Goal: Task Accomplishment & Management: Use online tool/utility

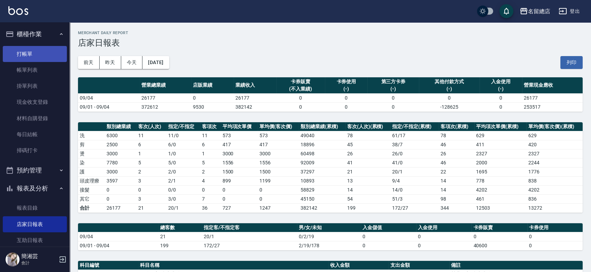
click at [28, 55] on link "打帳單" at bounding box center [35, 54] width 64 height 16
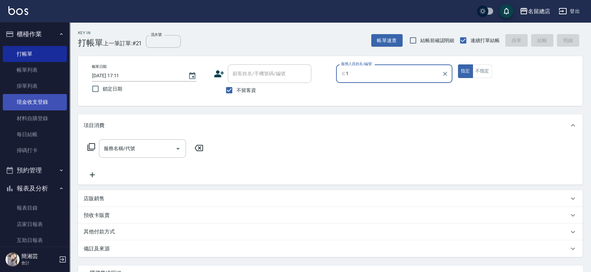
type input "ㄍ"
type input "Hebe-1"
type button "true"
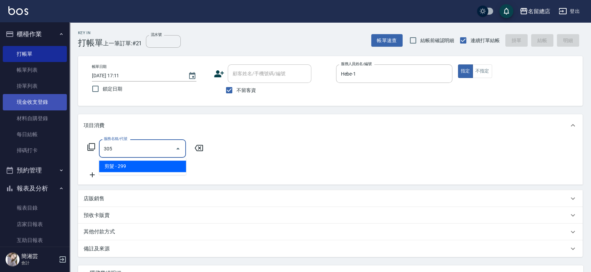
type input "剪髮(305)"
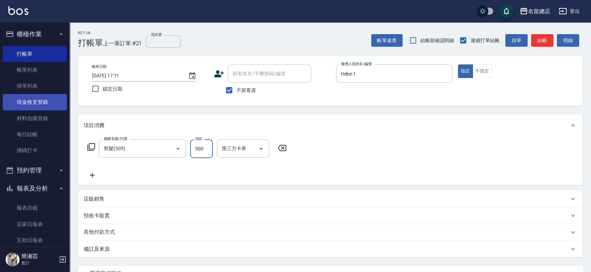
type input "500"
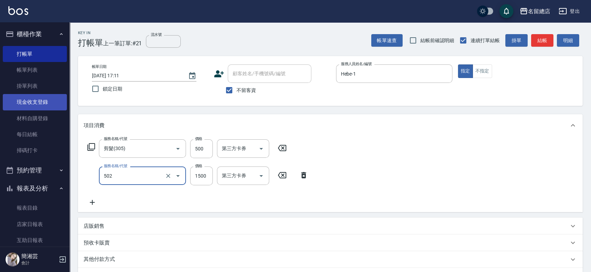
type input "染髮1500以上(502)"
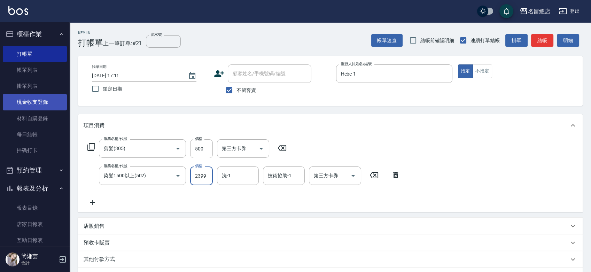
type input "2399"
type input "陳予歆-28"
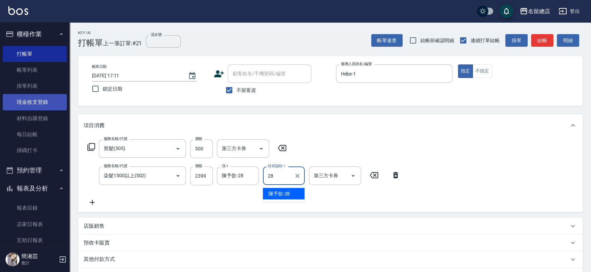
type input "陳予歆-28"
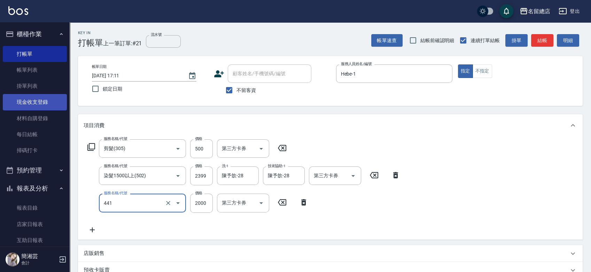
type input "2段自單次1300以上(441)"
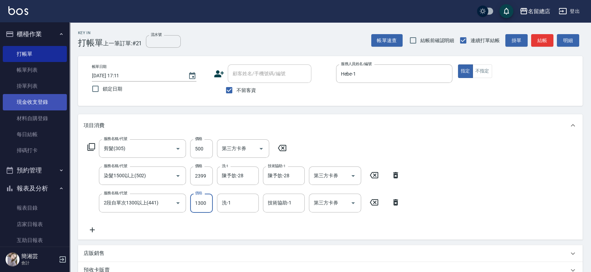
type input "1300"
type input "陳予歆-28"
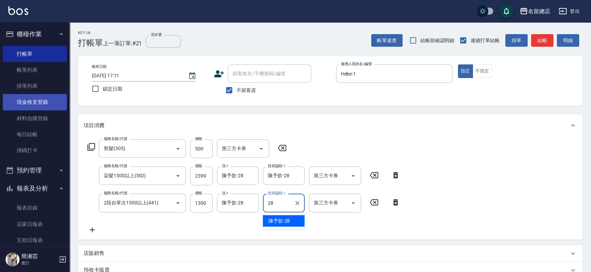
type input "陳予歆-28"
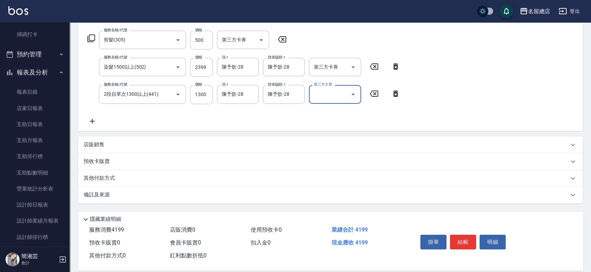
scroll to position [117, 0]
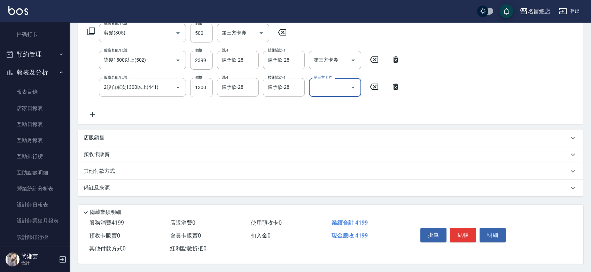
click at [136, 167] on div "其他付款方式" at bounding box center [326, 171] width 485 height 8
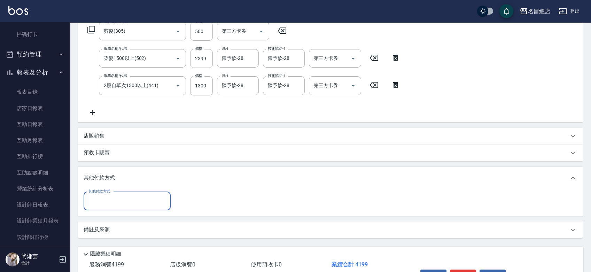
scroll to position [0, 0]
click at [127, 198] on input "其他付款方式" at bounding box center [127, 201] width 81 height 12
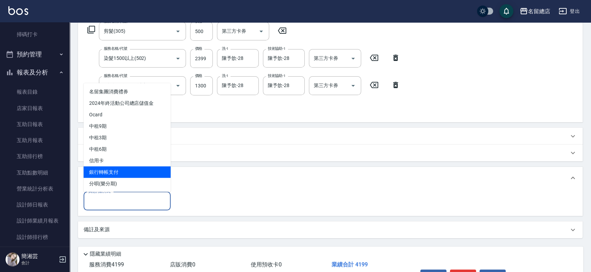
click at [125, 167] on span "銀行轉帳支付" at bounding box center [127, 171] width 87 height 11
type input "銀行轉帳支付"
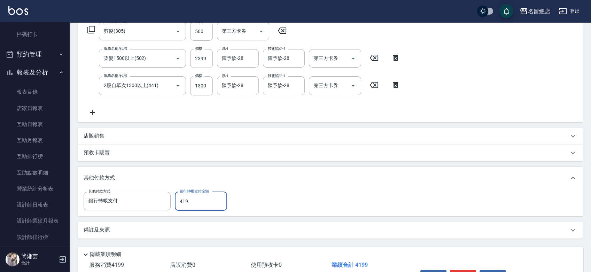
type input "4199"
type input "[DATE] 17:25"
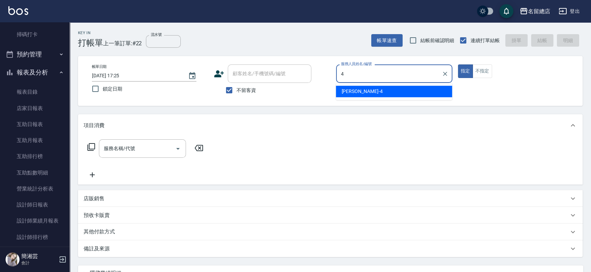
type input "[PERSON_NAME]-4"
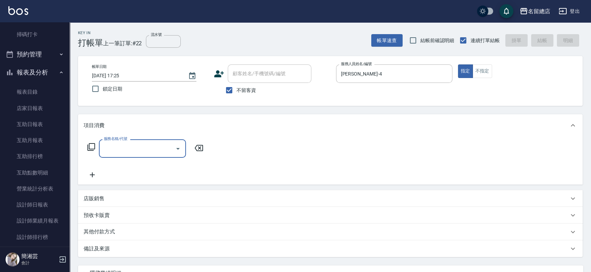
drag, startPoint x: 236, startPoint y: 86, endPoint x: 239, endPoint y: 80, distance: 6.5
click at [236, 86] on input "不留客資" at bounding box center [229, 90] width 15 height 15
checkbox input "false"
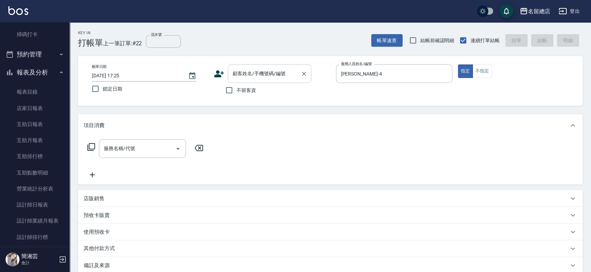
click at [242, 75] on input "顧客姓名/手機號碼/編號" at bounding box center [264, 74] width 67 height 12
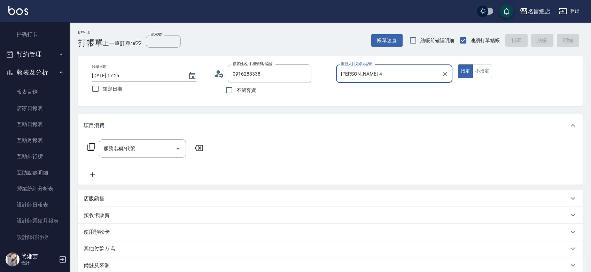
type input "白美玉/0916283338/null"
click at [458, 64] on button "指定" at bounding box center [465, 71] width 15 height 14
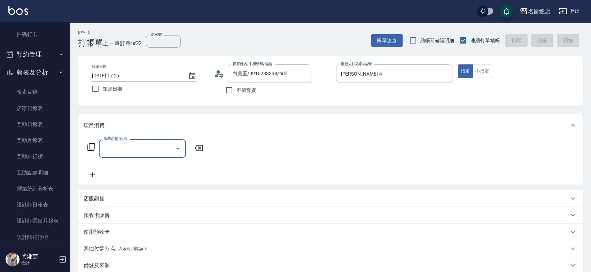
click at [130, 216] on div "預收卡販賣" at bounding box center [326, 215] width 485 height 7
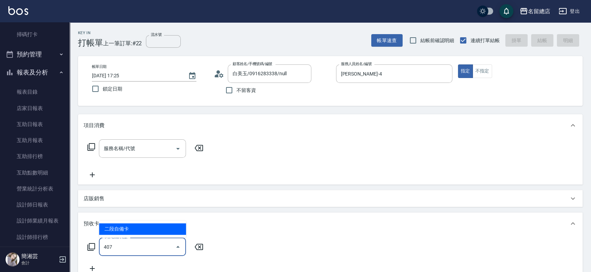
type input "二段自備卡(407)"
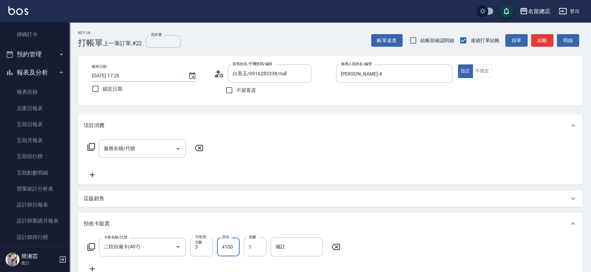
type input "4100"
type input "9197"
click at [166, 44] on input "流水號" at bounding box center [163, 41] width 35 height 13
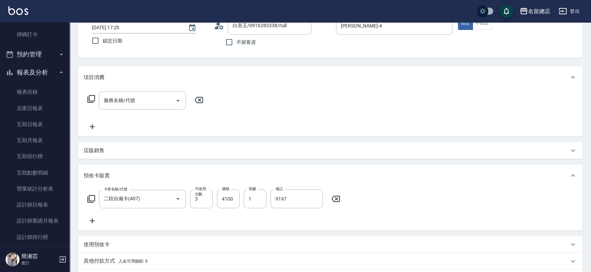
scroll to position [140, 0]
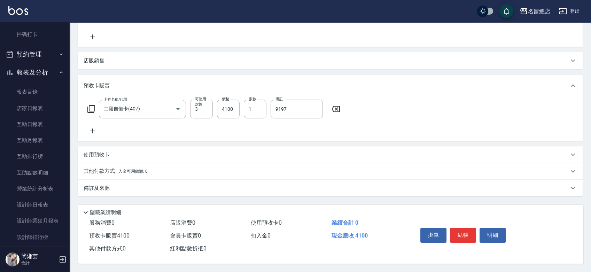
type input "9197"
drag, startPoint x: 112, startPoint y: 164, endPoint x: 113, endPoint y: 172, distance: 8.4
click at [113, 164] on div "其他付款方式 入金可用餘額: 0" at bounding box center [330, 171] width 504 height 17
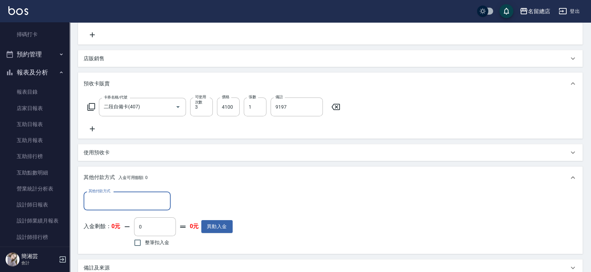
scroll to position [0, 0]
click at [106, 191] on label "其他付款方式" at bounding box center [99, 190] width 22 height 5
click at [106, 195] on input "其他付款方式" at bounding box center [127, 201] width 81 height 12
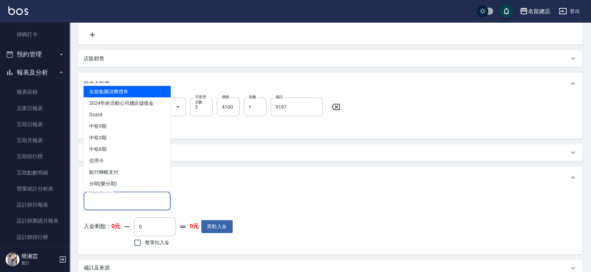
click at [103, 205] on input "其他付款方式" at bounding box center [127, 201] width 81 height 12
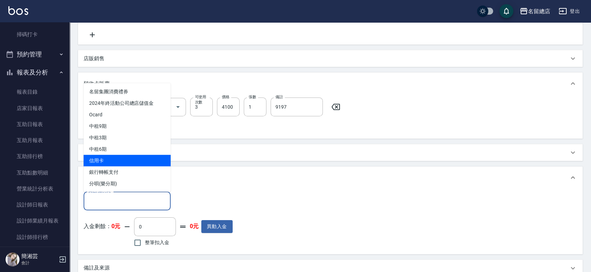
click at [100, 159] on span "信用卡" at bounding box center [127, 160] width 87 height 11
type input "信用卡"
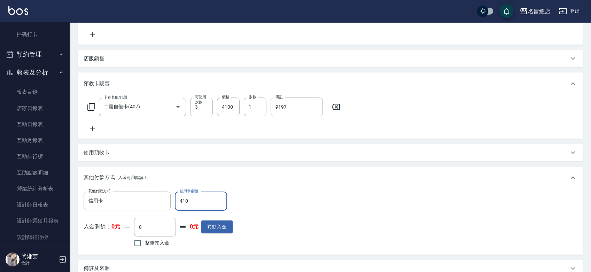
type input "4100"
type input "[DATE] 17:26"
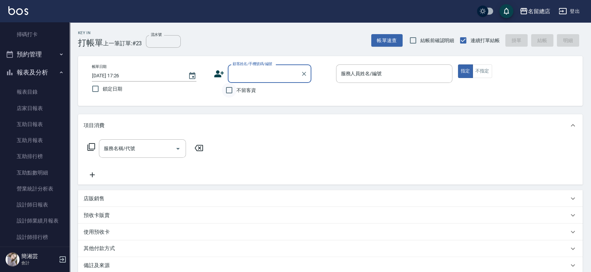
click at [226, 88] on input "不留客資" at bounding box center [229, 90] width 15 height 15
checkbox input "true"
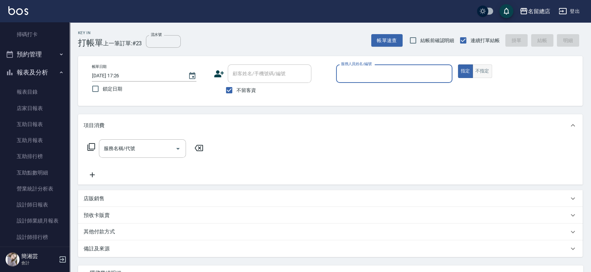
click at [475, 69] on button "不指定" at bounding box center [481, 71] width 19 height 14
click at [412, 71] on input "服務人員姓名/編號" at bounding box center [394, 74] width 110 height 12
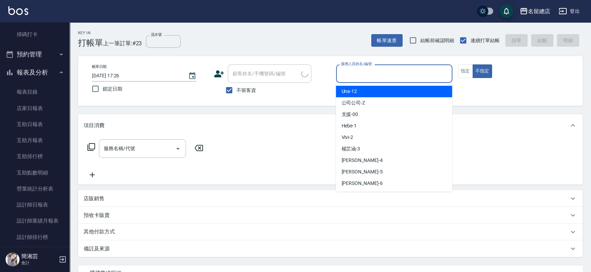
type input "張書/0919501298/"
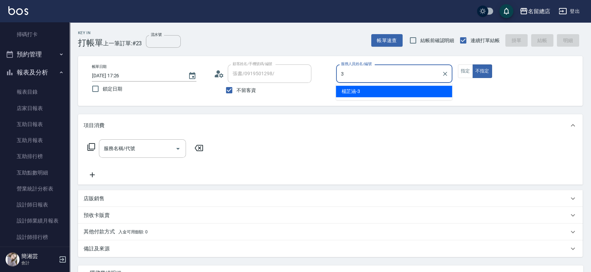
type input "[PERSON_NAME]-3"
type button "false"
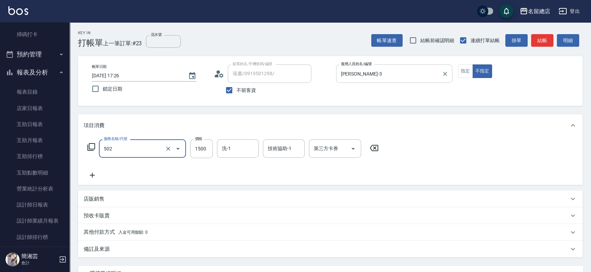
type input "染髮1500以上(502)"
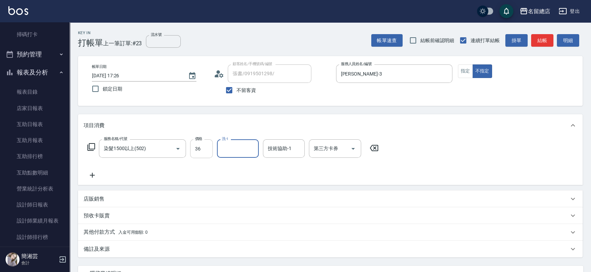
click at [207, 147] on input "36" at bounding box center [201, 148] width 23 height 19
type input "3600"
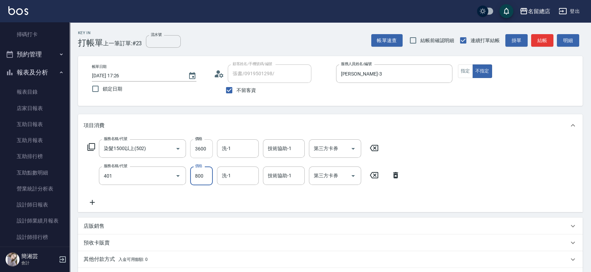
type input "自備護髮(401)"
type input "1000"
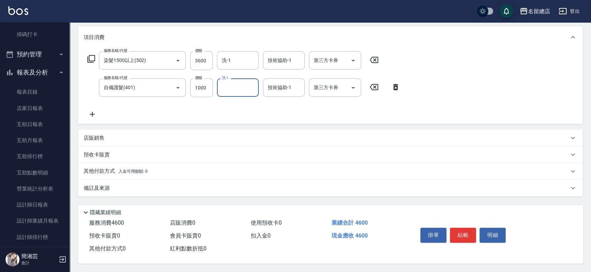
scroll to position [90, 0]
type input "[DATE] 17:30"
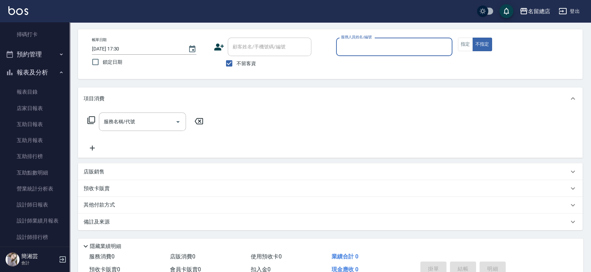
scroll to position [0, 0]
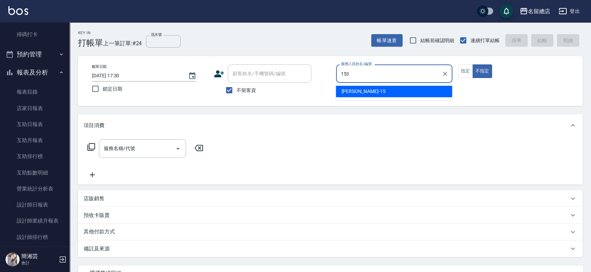
type input "153"
click at [472, 64] on button "不指定" at bounding box center [481, 71] width 19 height 14
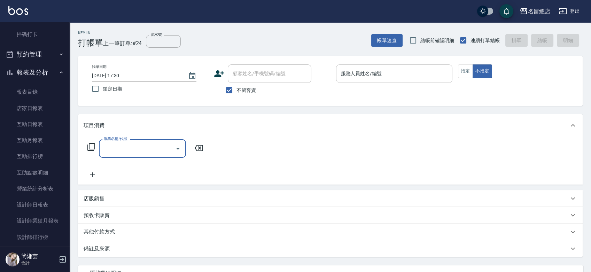
click at [372, 71] on input "服務人員姓名/編號" at bounding box center [394, 74] width 110 height 12
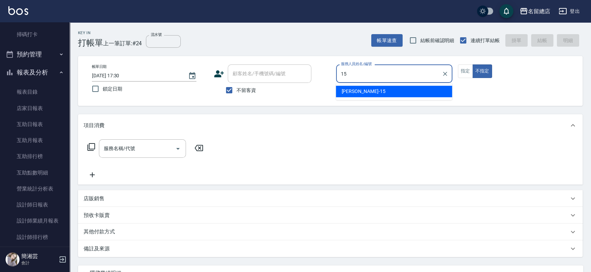
type input "[PERSON_NAME]-15"
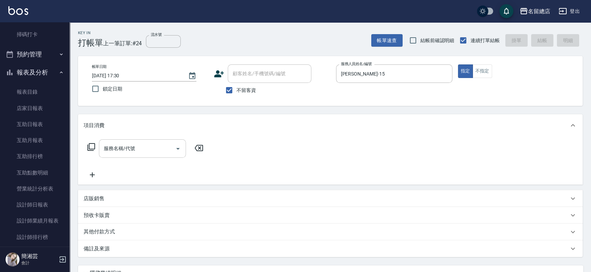
click at [119, 147] on input "服務名稱/代號" at bounding box center [137, 148] width 70 height 12
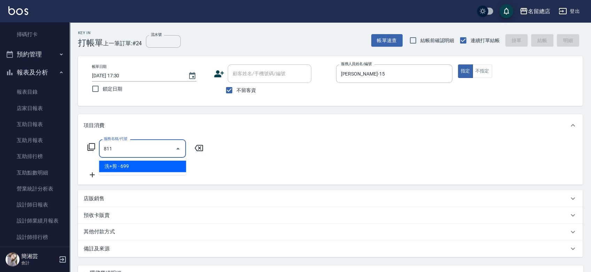
type input "洗+剪(811)"
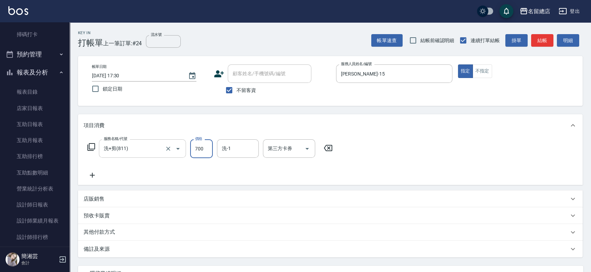
type input "700"
type input "[PERSON_NAME]-43"
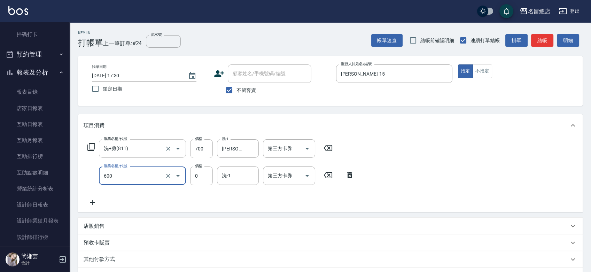
type input "洗髮(免費)(600)"
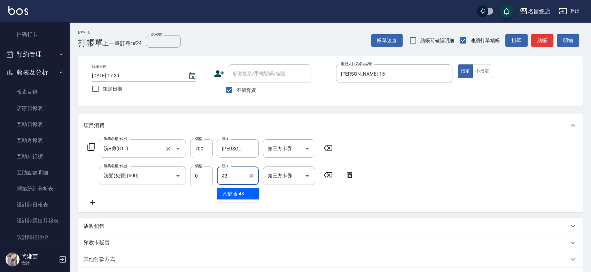
type input "[PERSON_NAME]-43"
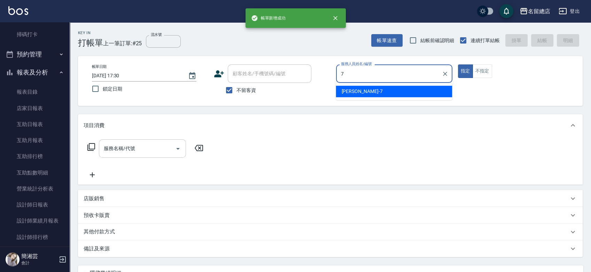
type input "Mick-7"
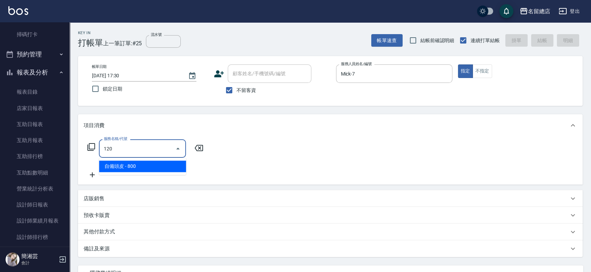
type input "自備頭皮(120)"
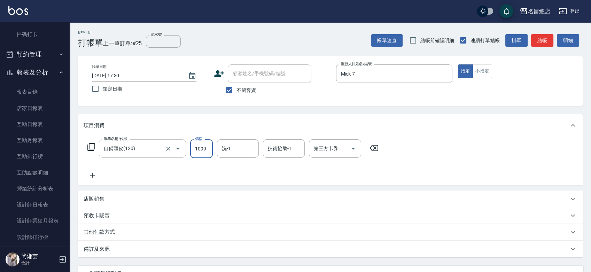
type input "1099"
type input "陳予歆-28"
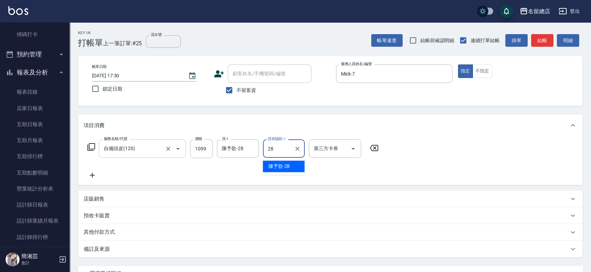
type input "陳予歆-28"
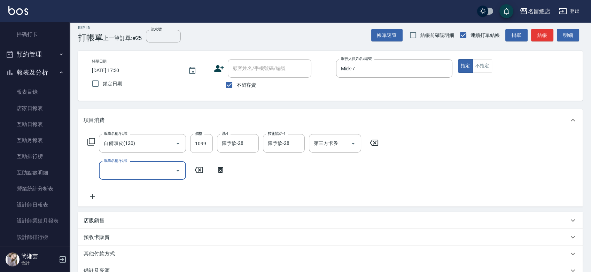
scroll to position [77, 0]
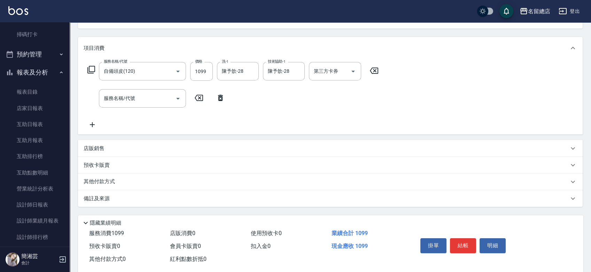
click at [108, 147] on div "店販銷售" at bounding box center [326, 148] width 485 height 7
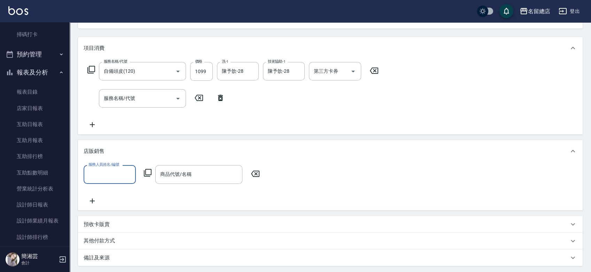
scroll to position [0, 0]
type input "Mick-7"
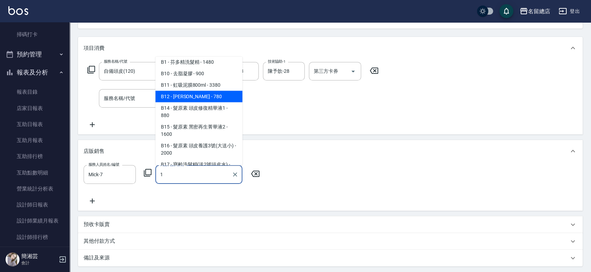
scroll to position [116, 0]
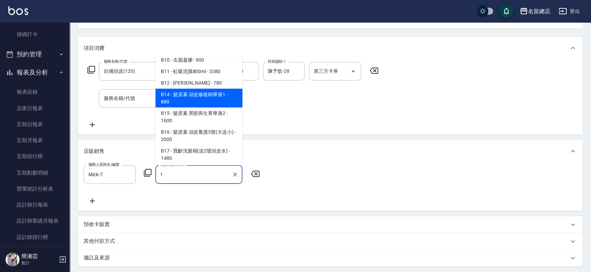
click at [197, 102] on span "B14 - 髮原素 頭皮修復精華液1 - 880" at bounding box center [198, 97] width 87 height 19
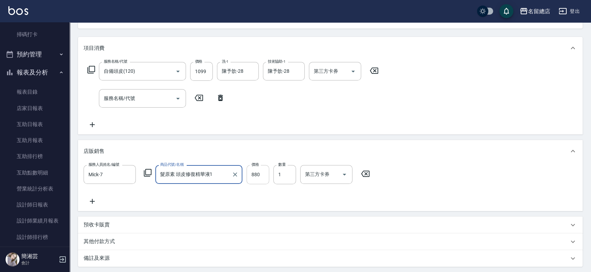
type input "髮原素 頭皮修復精華液1"
click at [259, 177] on input "880" at bounding box center [258, 174] width 23 height 19
type input "900"
type input "2"
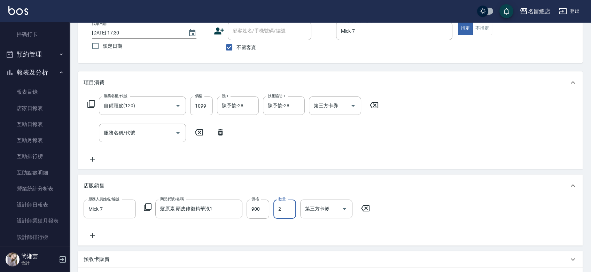
scroll to position [0, 0]
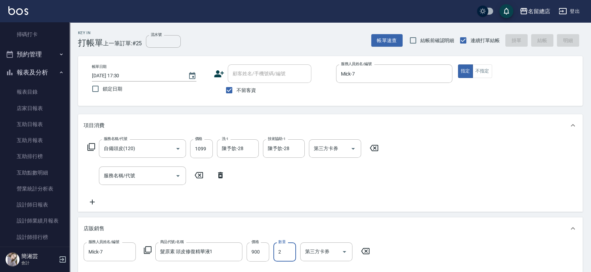
type input "[DATE] 17:31"
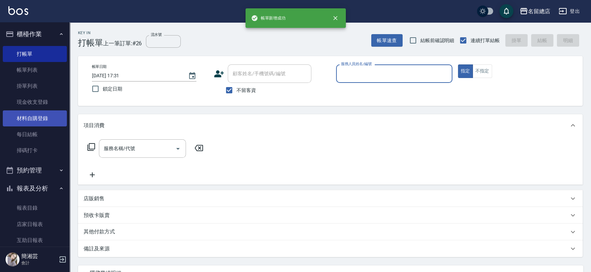
click at [22, 112] on link "材料自購登錄" at bounding box center [35, 118] width 64 height 16
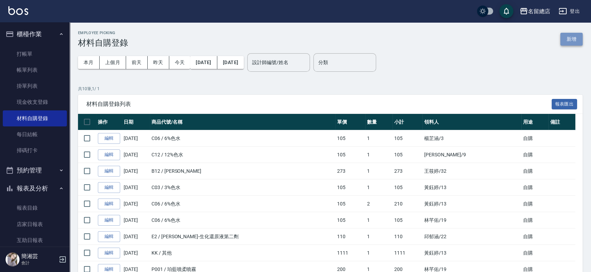
click at [578, 38] on button "新增" at bounding box center [571, 39] width 22 height 13
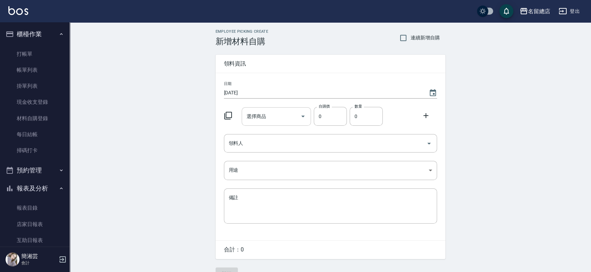
click at [266, 108] on div "選擇商品" at bounding box center [276, 116] width 69 height 18
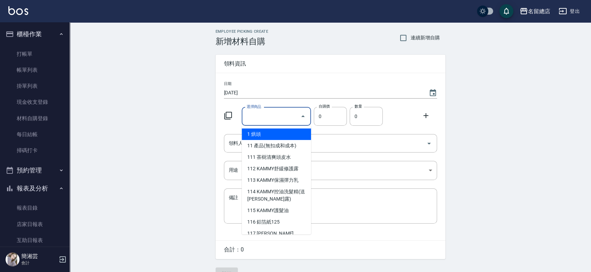
type input "ㄈ"
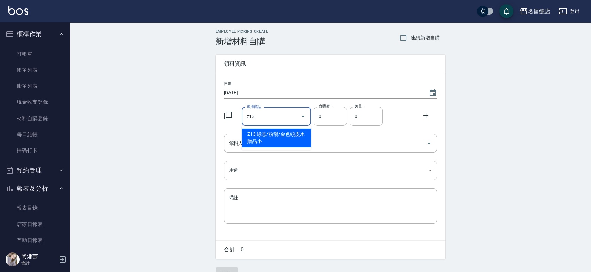
type input "綠意/粉穳/金色頭皮水贈品小"
type input "53"
type input "1"
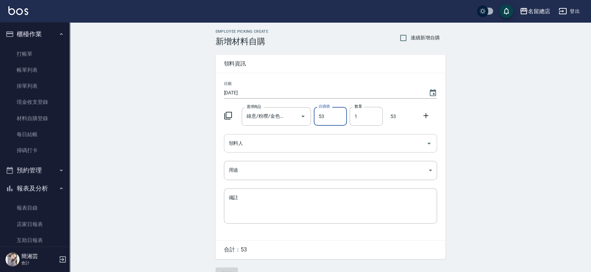
click at [276, 149] on input "領料人" at bounding box center [325, 143] width 196 height 12
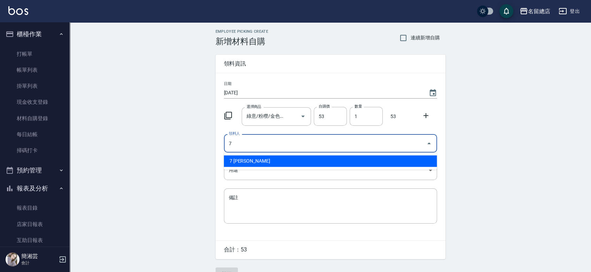
type input "7 [PERSON_NAME]"
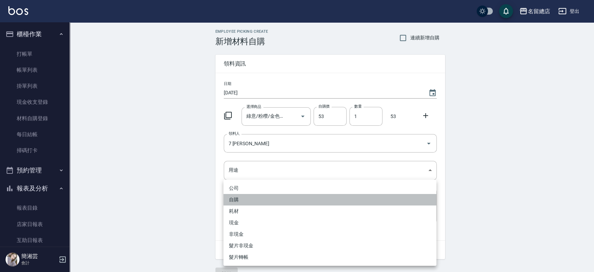
click at [230, 200] on li "自購" at bounding box center [330, 199] width 213 height 11
type input "自購"
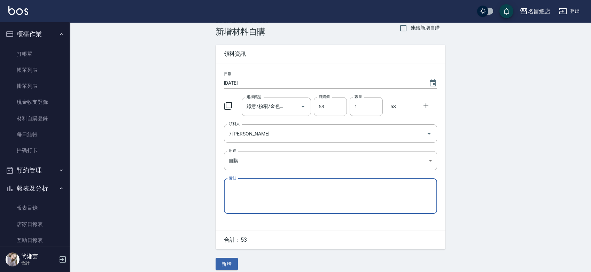
scroll to position [15, 0]
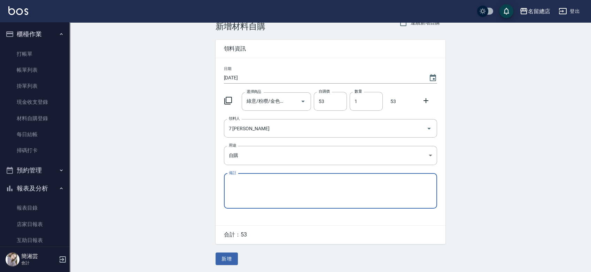
drag, startPoint x: 223, startPoint y: 256, endPoint x: 221, endPoint y: 250, distance: 6.3
click at [223, 257] on button "新增" at bounding box center [227, 258] width 22 height 13
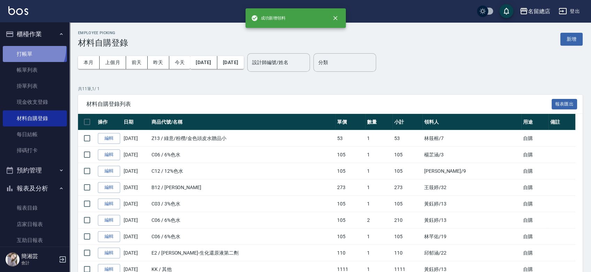
click at [26, 48] on link "打帳單" at bounding box center [35, 54] width 64 height 16
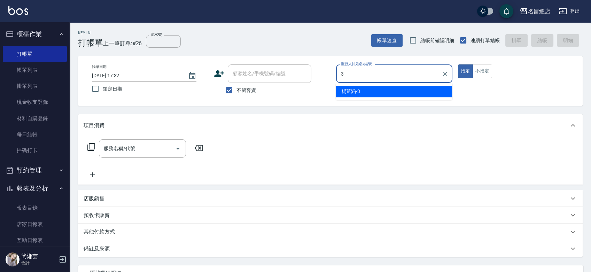
type input "[PERSON_NAME]-3"
type button "true"
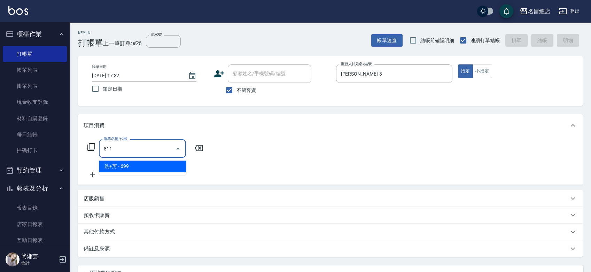
type input "洗+剪(811)"
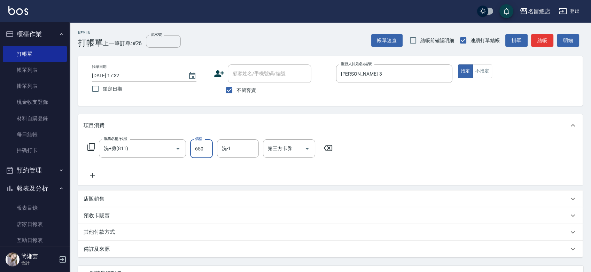
type input "650"
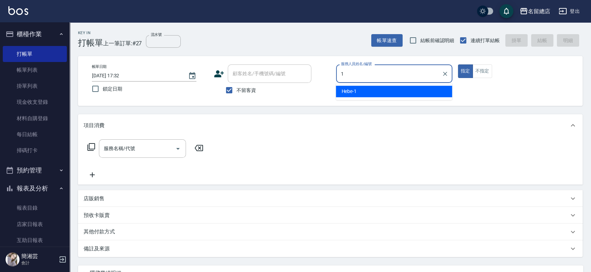
type input "Hebe-1"
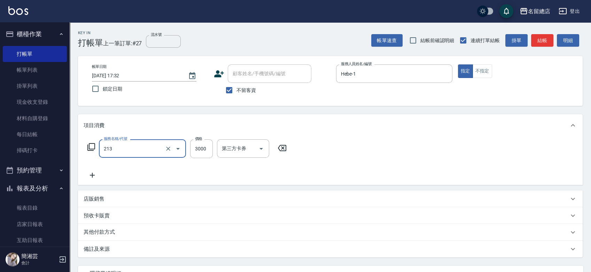
type input "陶溫3000以上(213)"
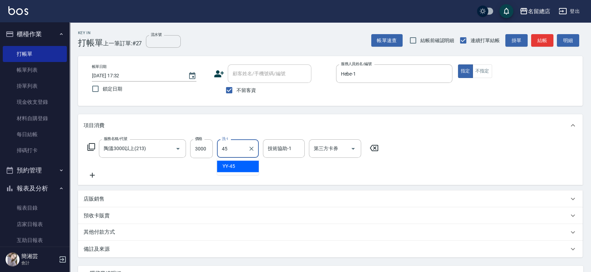
type input "YY-45"
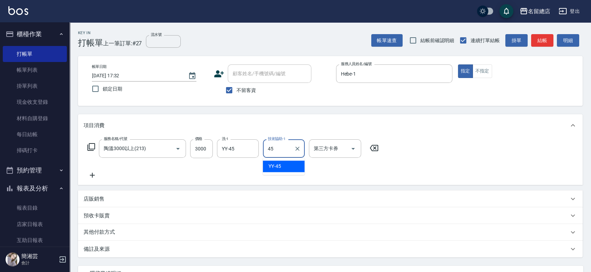
type input "YY-45"
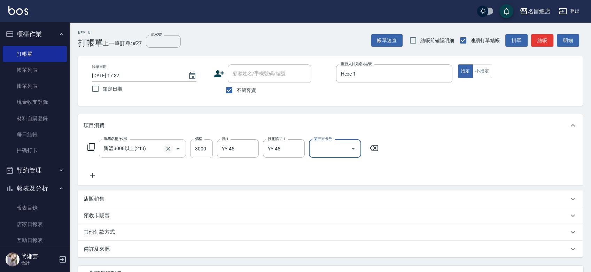
click at [165, 150] on icon "Clear" at bounding box center [168, 148] width 7 height 7
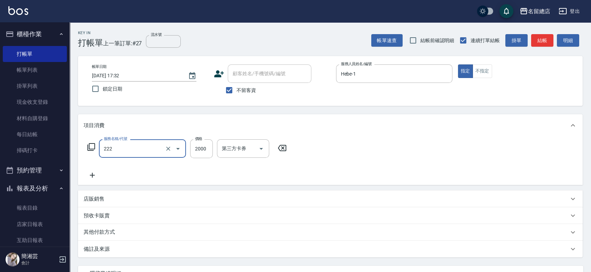
type input "燙髮2000以上(222)"
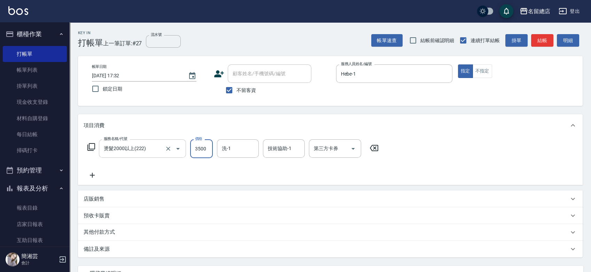
type input "3500"
type input "YY-45"
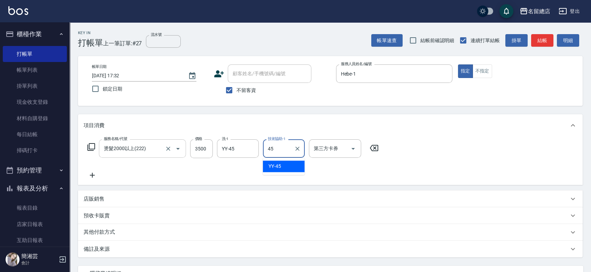
type input "YY-45"
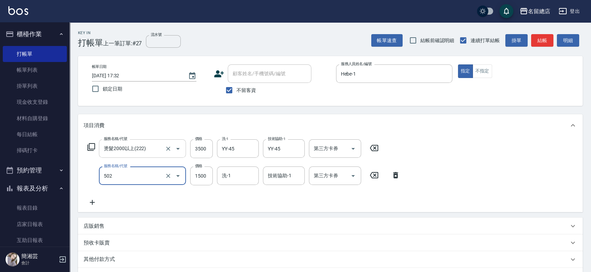
type input "染髮1500以上(502)"
type input "2500"
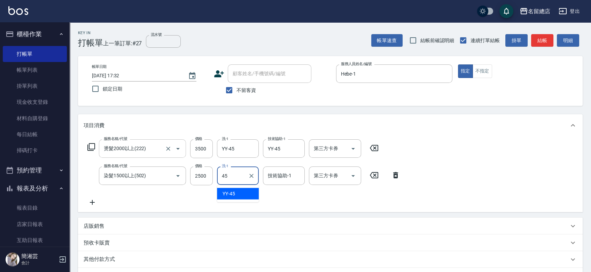
type input "YY-45"
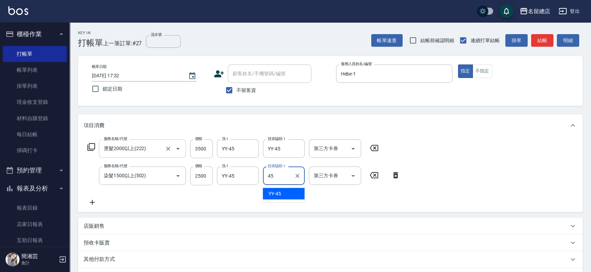
type input "YY-45"
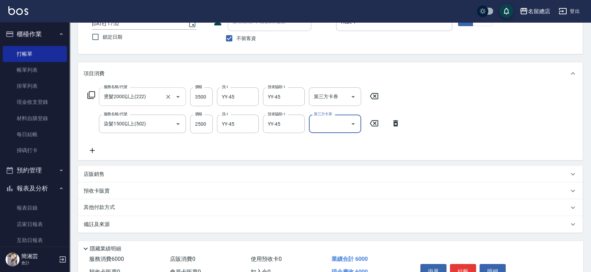
scroll to position [52, 0]
click at [204, 99] on input "3500" at bounding box center [201, 97] width 23 height 19
type input "3000"
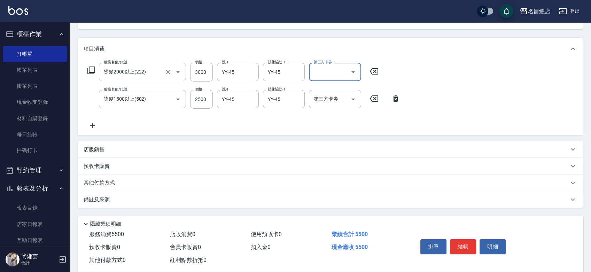
scroll to position [90, 0]
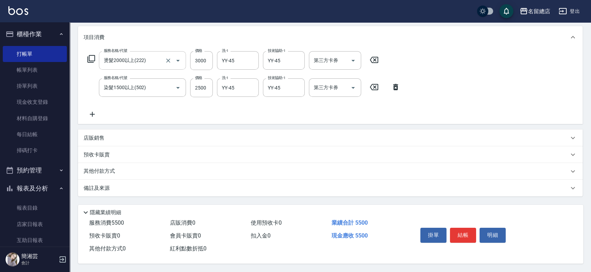
drag, startPoint x: 115, startPoint y: 167, endPoint x: 119, endPoint y: 174, distance: 8.4
click at [115, 167] on p "其他付款方式" at bounding box center [101, 171] width 35 height 8
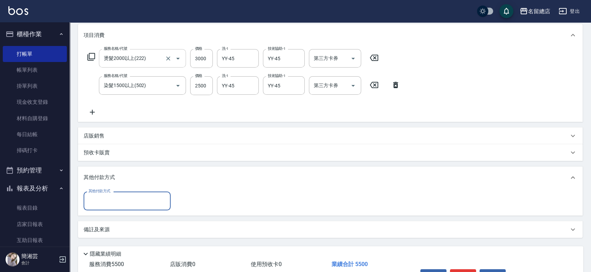
scroll to position [0, 0]
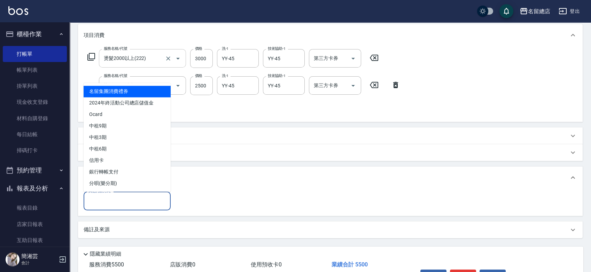
click at [115, 204] on input "其他付款方式" at bounding box center [127, 201] width 81 height 12
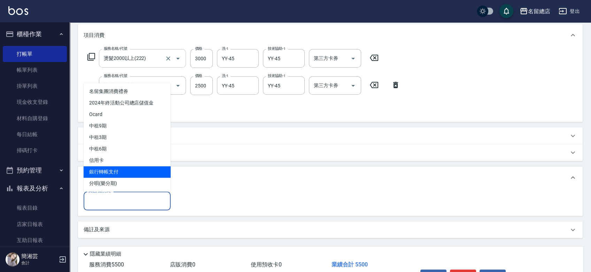
click at [114, 170] on span "銀行轉帳支付" at bounding box center [127, 171] width 87 height 11
type input "銀行轉帳支付"
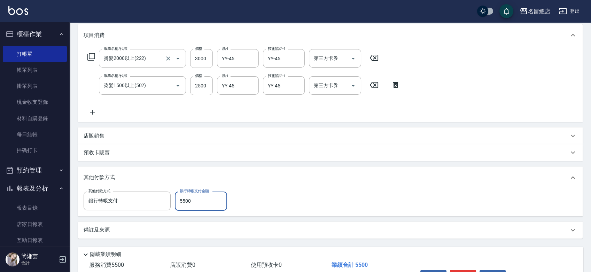
type input "5500"
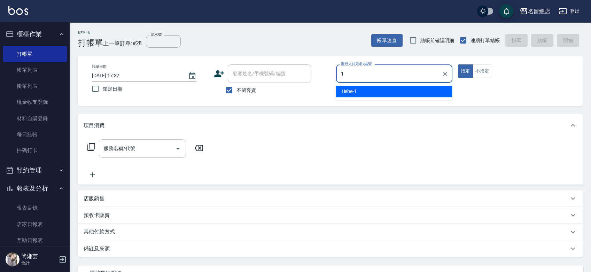
type input "Hebe-1"
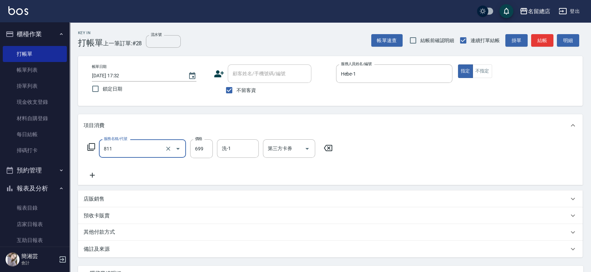
type input "洗+剪(811)"
type input "800"
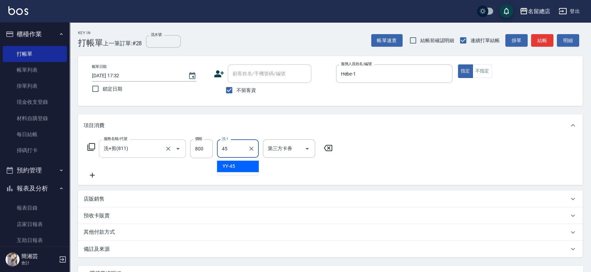
type input "YY-45"
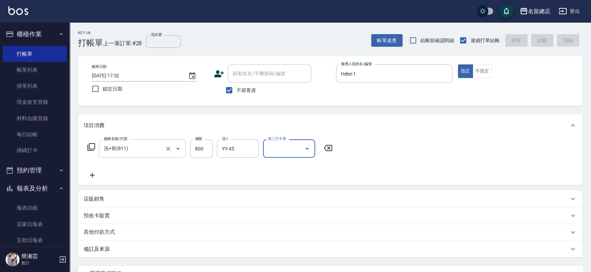
type input "[DATE] 17:33"
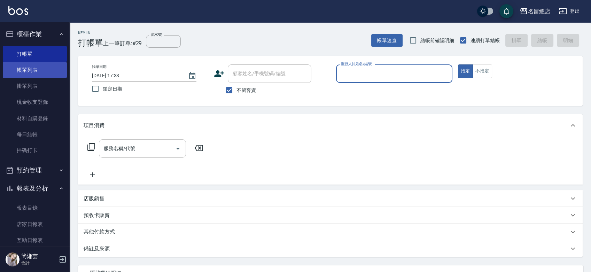
click at [21, 64] on link "帳單列表" at bounding box center [35, 70] width 64 height 16
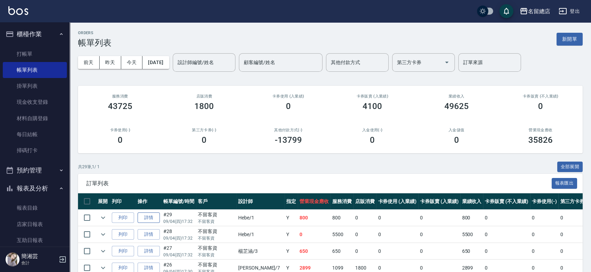
click at [156, 218] on link "詳情" at bounding box center [149, 217] width 22 height 11
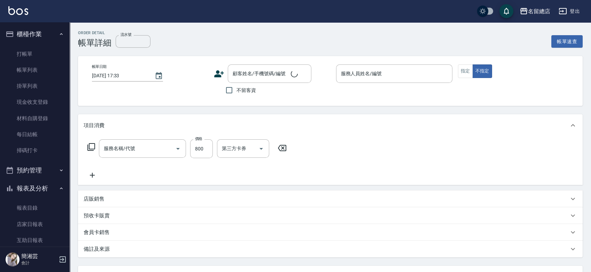
type input "洗+剪(811)"
type input "[DATE] 17:32"
checkbox input "true"
type input "Hebe-1"
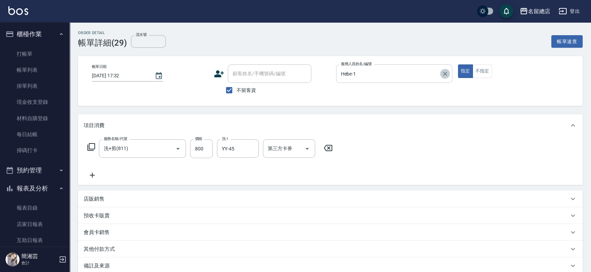
click at [441, 72] on button "Clear" at bounding box center [445, 74] width 10 height 10
click at [326, 154] on div "服務名稱/代號 洗+剪(811) 服務名稱/代號 價格 800 價格 洗-1 YY-45 洗-1 第三方卡券 第三方卡券" at bounding box center [210, 148] width 253 height 19
click at [330, 146] on icon at bounding box center [327, 148] width 17 height 8
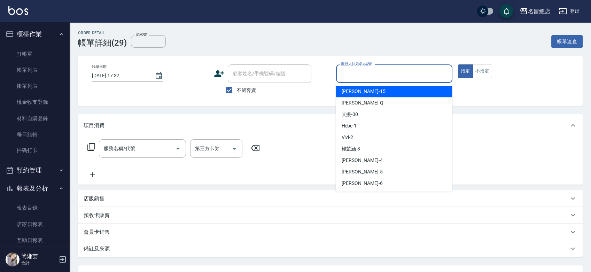
click at [357, 71] on input "服務人員姓名/編號" at bounding box center [394, 74] width 110 height 12
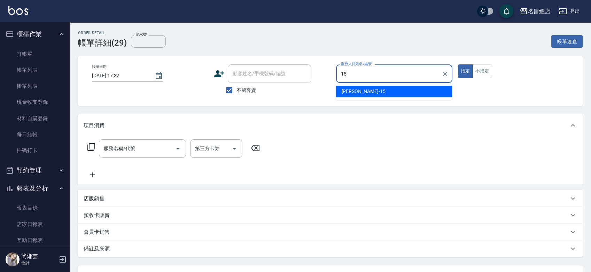
type input "[PERSON_NAME]-15"
type button "true"
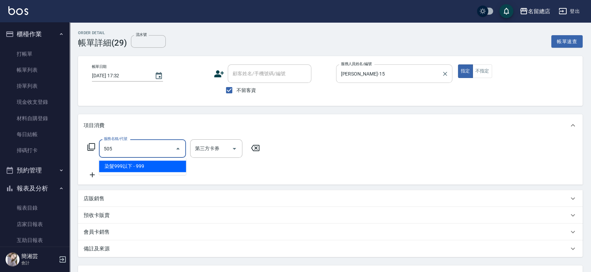
type input "染髮999以下(505)"
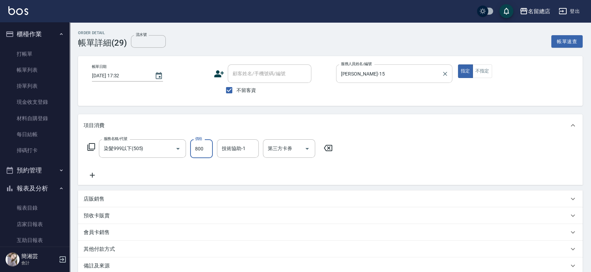
type input "800"
type input "游之語-48"
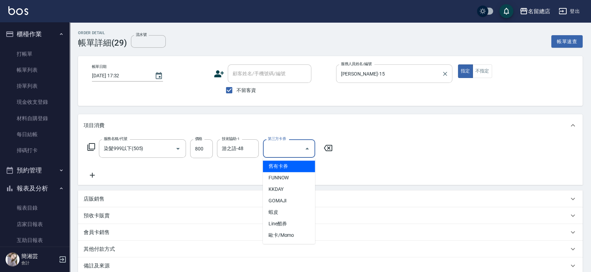
type input "舊有卡券"
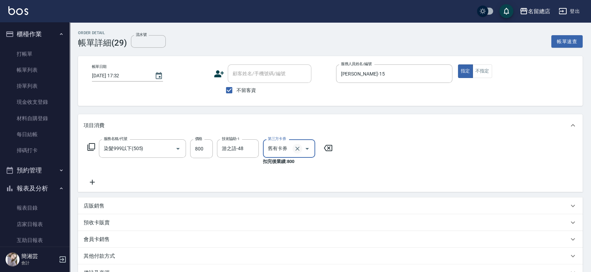
click at [299, 148] on icon "Clear" at bounding box center [297, 148] width 7 height 7
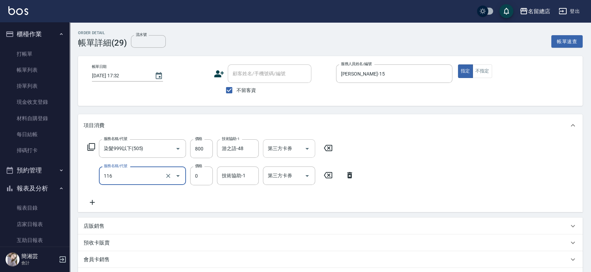
type input "頭皮蓋卡3點(116)"
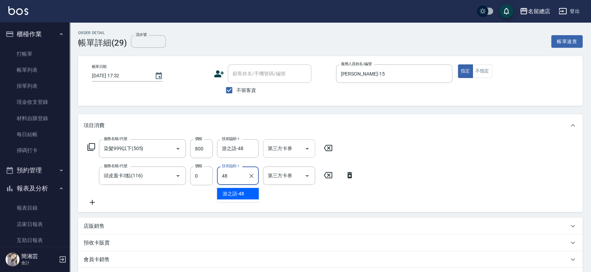
type input "游之語-48"
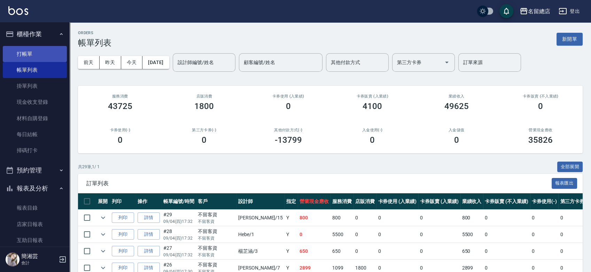
click at [33, 55] on link "打帳單" at bounding box center [35, 54] width 64 height 16
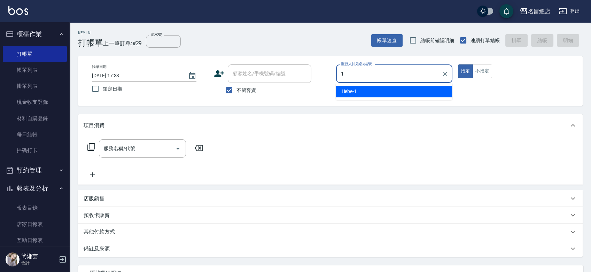
type input "Hebe-1"
type button "true"
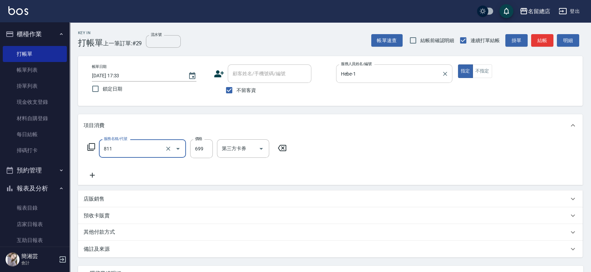
type input "洗+剪(811)"
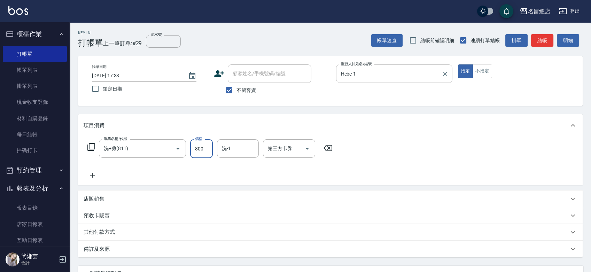
type input "800"
type input "YY-45"
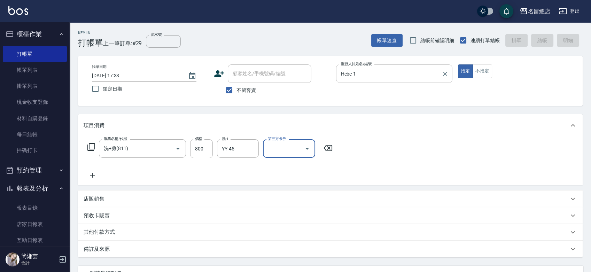
type input "[DATE] 17:34"
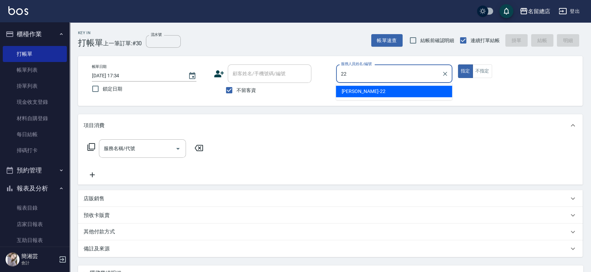
type input "Lydia-22"
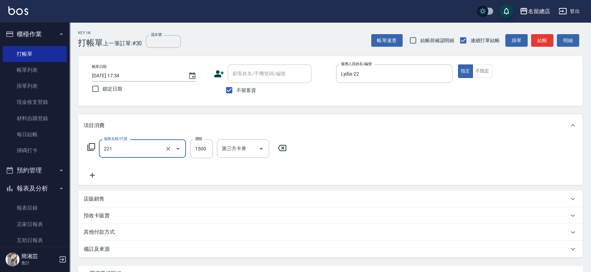
type input "燙髮1500以下(221)"
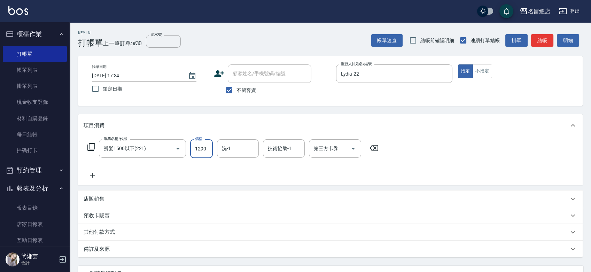
type input "1290"
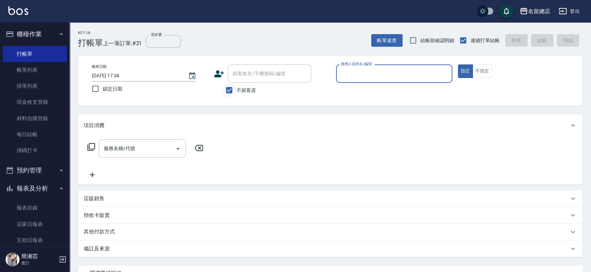
click at [231, 88] on input "不留客資" at bounding box center [229, 90] width 15 height 15
checkbox input "false"
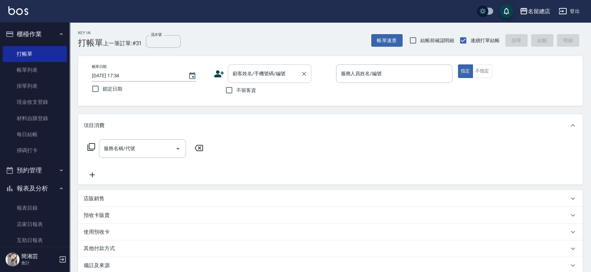
click at [245, 72] on input "顧客姓名/手機號碼/編號" at bounding box center [264, 74] width 67 height 12
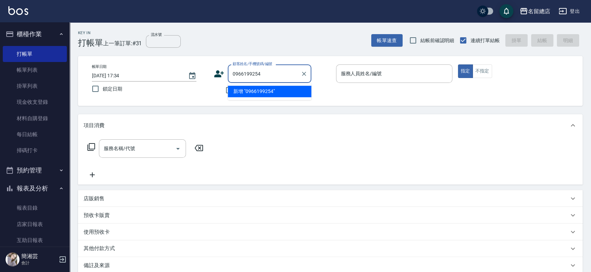
type input "0966199254"
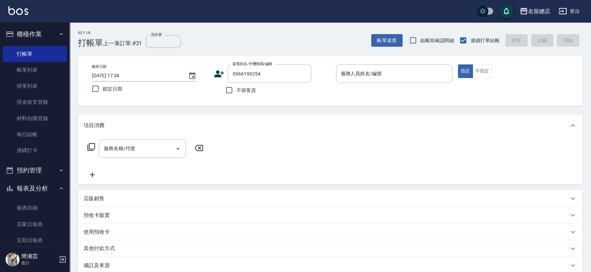
click at [218, 75] on icon at bounding box center [219, 73] width 10 height 7
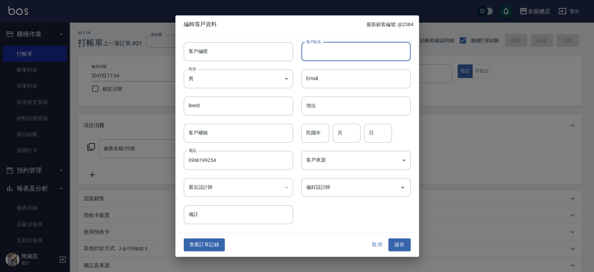
click at [325, 57] on input "客戶姓名" at bounding box center [356, 51] width 109 height 19
type input "[PERSON_NAME]"
click at [208, 73] on body "名留總店 登出 櫃檯作業 打帳單 帳單列表 掛單列表 現金收支登錄 材料自購登錄 每日結帳 掃碼打卡 預約管理 預約管理 單日預約紀錄 單週預約紀錄 報表及分…" at bounding box center [297, 174] width 594 height 349
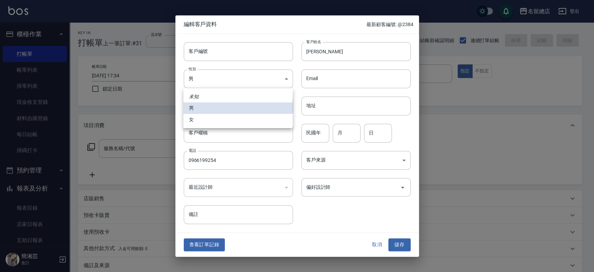
click at [219, 117] on li "女" at bounding box center [237, 119] width 109 height 11
type input "[DEMOGRAPHIC_DATA]"
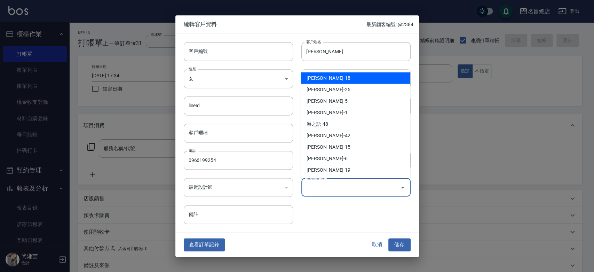
click at [313, 185] on input "偏好設計師" at bounding box center [351, 187] width 93 height 12
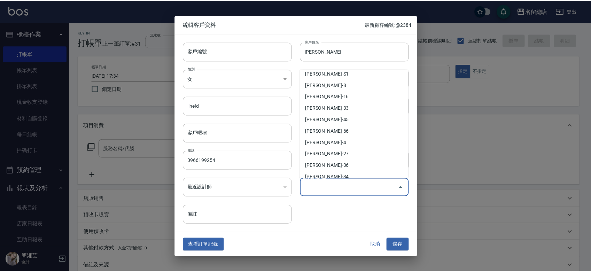
scroll to position [271, 0]
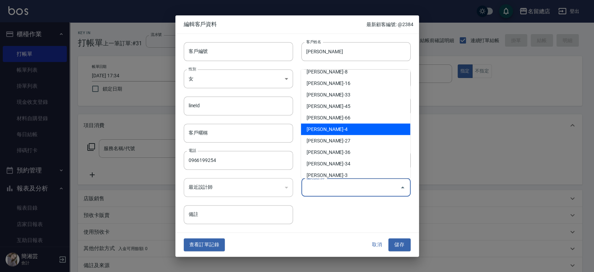
click at [326, 127] on li "[PERSON_NAME]-4" at bounding box center [355, 128] width 109 height 11
type input "黃素蓮"
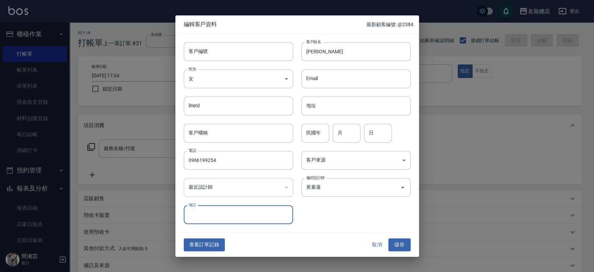
click at [403, 243] on button "儲存" at bounding box center [400, 244] width 22 height 13
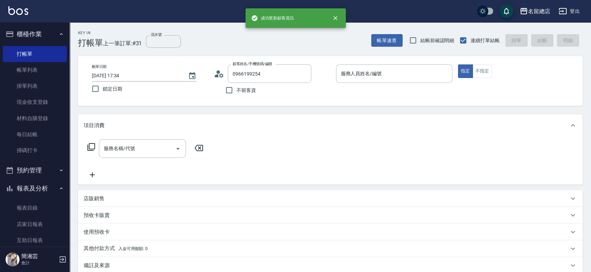
click at [281, 91] on div "不留客資" at bounding box center [262, 90] width 97 height 15
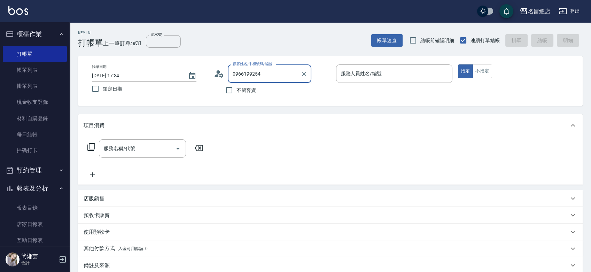
click at [286, 77] on input "0966199254" at bounding box center [264, 74] width 67 height 12
click at [304, 75] on icon "Clear" at bounding box center [303, 73] width 7 height 7
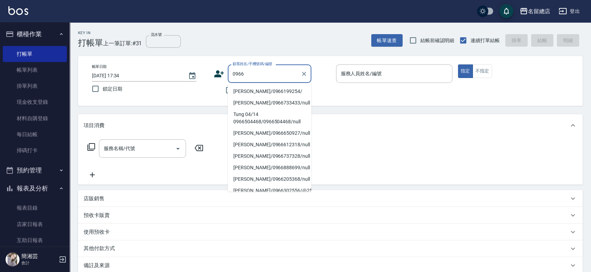
click at [266, 92] on li "[PERSON_NAME]/0966199254/" at bounding box center [270, 91] width 84 height 11
type input "[PERSON_NAME]/0966199254/"
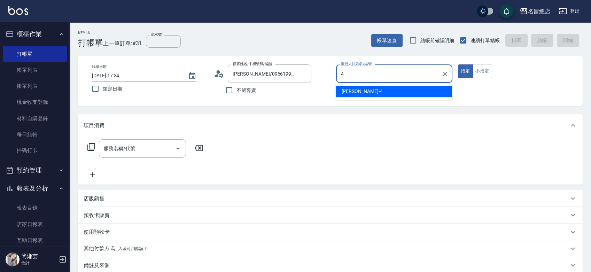
type input "[PERSON_NAME]-4"
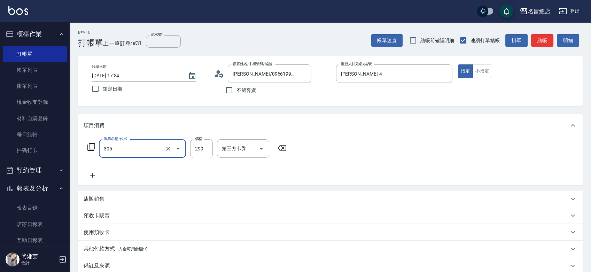
type input "剪髮(305)"
type input "500"
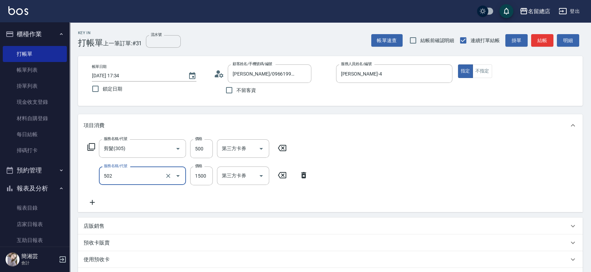
type input "染髮1500以上(502)"
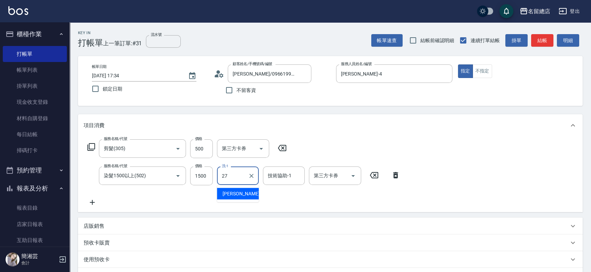
type input "[PERSON_NAME]-27"
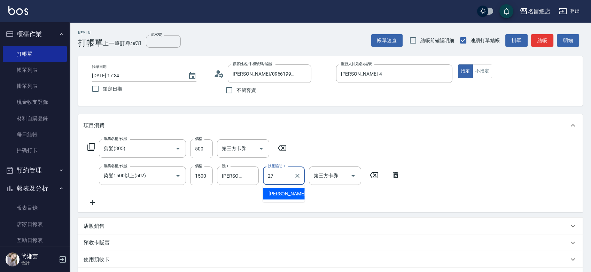
type input "[PERSON_NAME]-27"
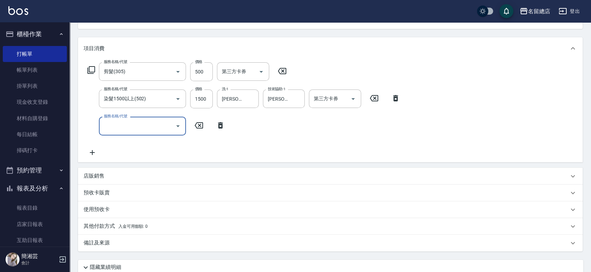
scroll to position [77, 0]
click at [93, 209] on div "項目消費 服務名稱/代號 剪髮(305) 服務名稱/代號 價格 500 價格 第三方卡券 第三方卡券 服務名稱/代號 染髮1500以上(502) 服務名稱/代…" at bounding box center [330, 144] width 504 height 214
click at [103, 196] on div "預收卡販賣" at bounding box center [330, 192] width 504 height 17
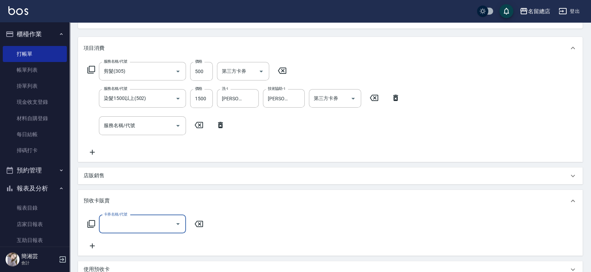
scroll to position [0, 0]
type input "二段自備卡(407)"
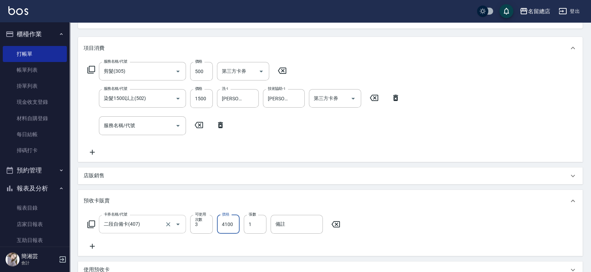
type input "4100"
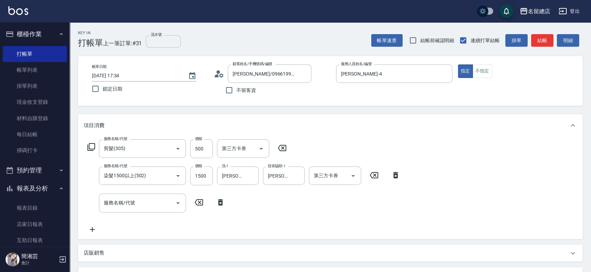
type input "9198"
click at [153, 38] on input "流水號" at bounding box center [163, 41] width 35 height 13
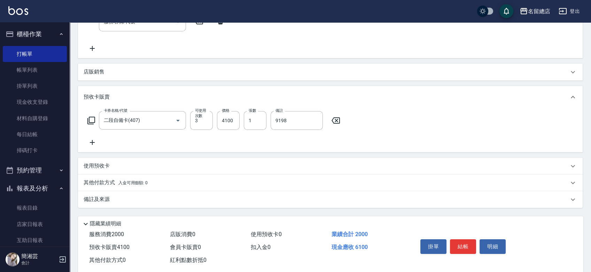
scroll to position [194, 0]
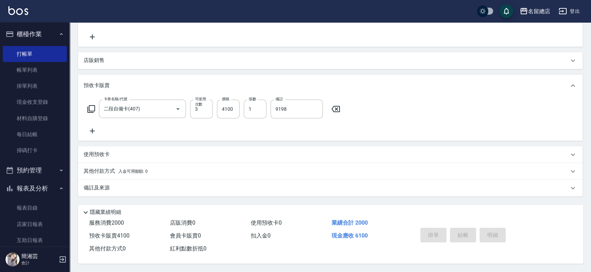
type input "9198"
type input "[DATE] 17:36"
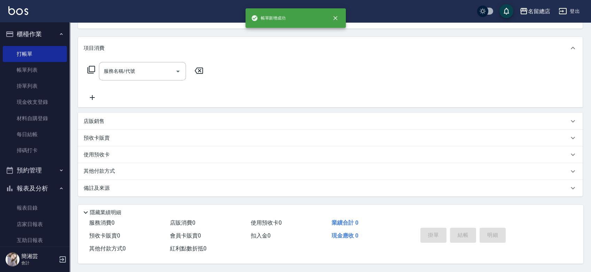
scroll to position [0, 0]
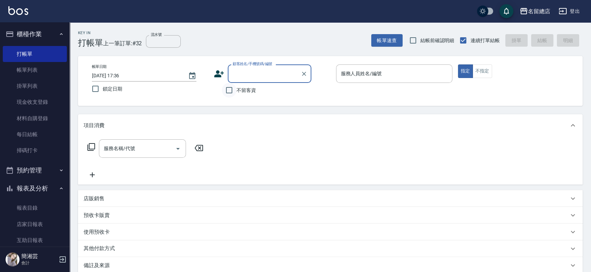
click at [232, 89] on input "不留客資" at bounding box center [229, 90] width 15 height 15
checkbox input "true"
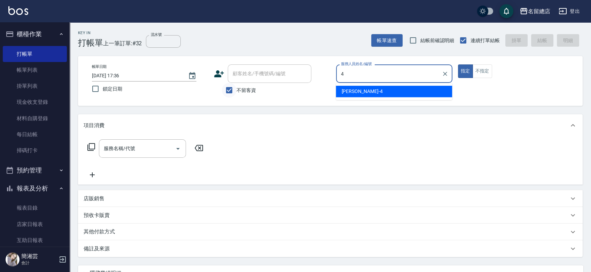
type input "[PERSON_NAME]-4"
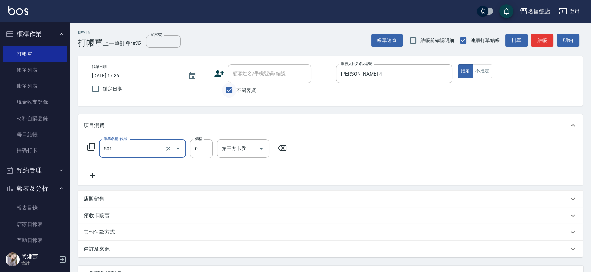
type input "2段蓋卡1300以上(501)"
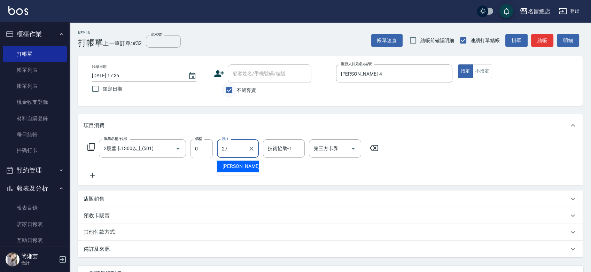
type input "[PERSON_NAME]-27"
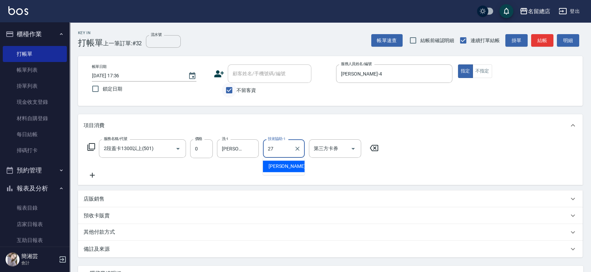
type input "[PERSON_NAME]-27"
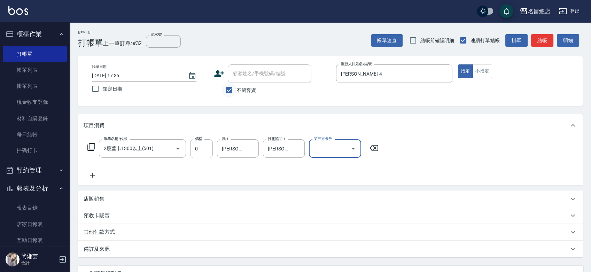
click at [234, 91] on input "不留客資" at bounding box center [229, 90] width 15 height 15
checkbox input "false"
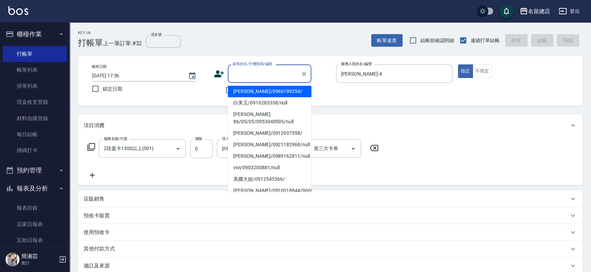
click at [240, 73] on input "顧客姓名/手機號碼/編號" at bounding box center [264, 74] width 67 height 12
click at [251, 92] on li "[PERSON_NAME]/0966199254/" at bounding box center [270, 91] width 84 height 11
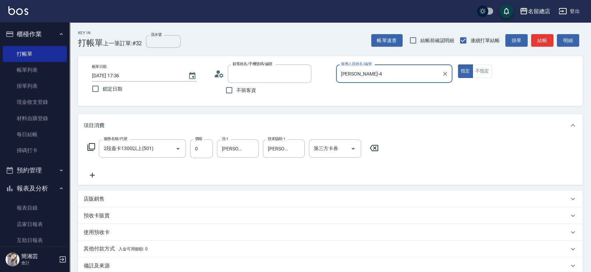
type input "[PERSON_NAME]/0966199254/"
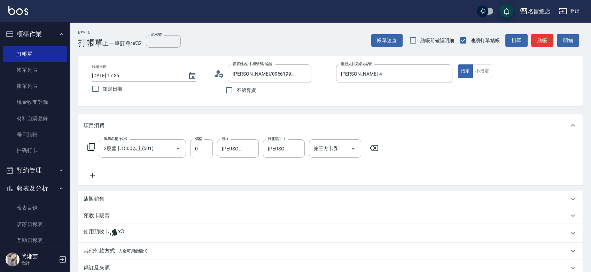
click at [126, 227] on div "使用預收卡 x3" at bounding box center [330, 233] width 504 height 19
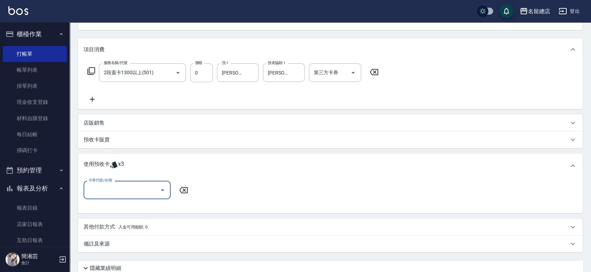
scroll to position [77, 0]
click at [124, 180] on div "卡券代號/名稱" at bounding box center [127, 188] width 87 height 18
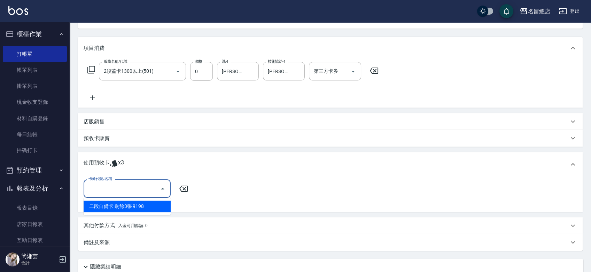
click at [150, 206] on div "二段自備卡 剩餘3張 9198" at bounding box center [127, 206] width 87 height 11
type input "二段自備卡 9198"
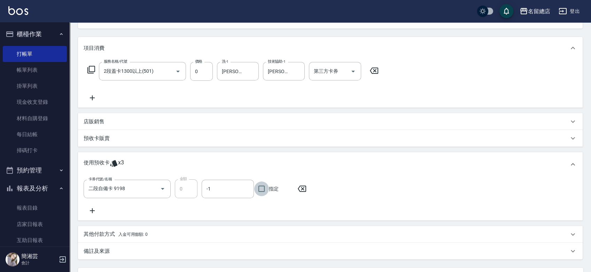
click at [265, 188] on input "指定" at bounding box center [261, 188] width 15 height 15
checkbox input "true"
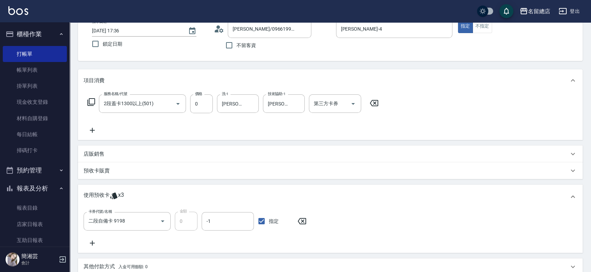
scroll to position [0, 0]
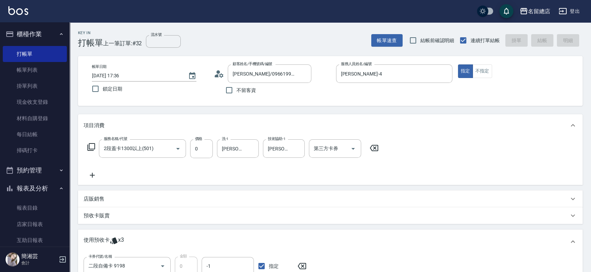
type input "[DATE] 17:38"
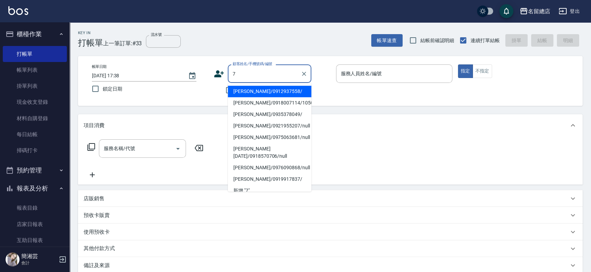
type input "[PERSON_NAME]/0912937558/"
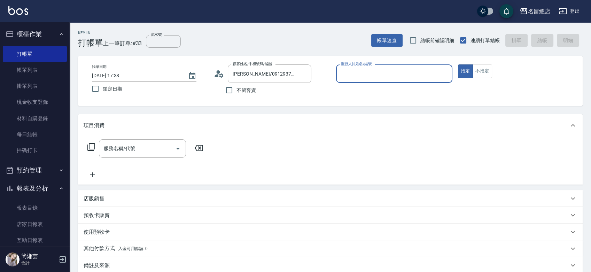
click at [458, 64] on button "指定" at bounding box center [465, 71] width 15 height 14
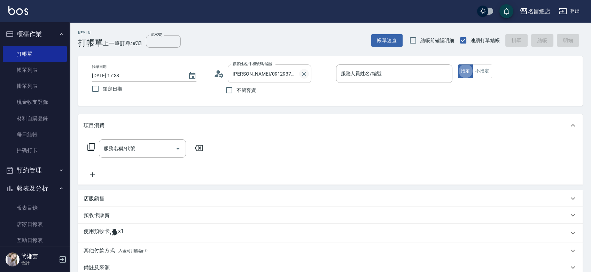
click at [304, 71] on icon "Clear" at bounding box center [303, 73] width 7 height 7
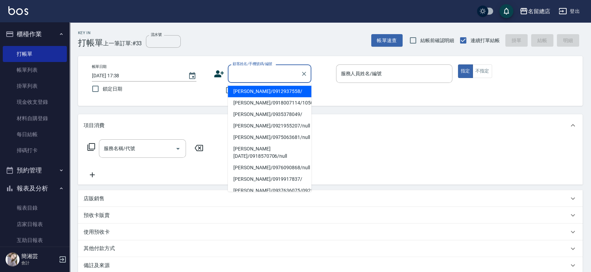
click at [282, 76] on input "顧客姓名/手機號碼/編號" at bounding box center [264, 74] width 67 height 12
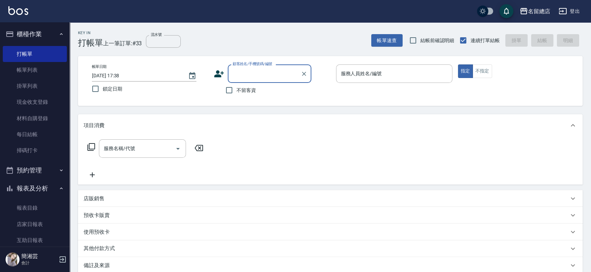
click at [282, 76] on input "顧客姓名/手機號碼/編號" at bounding box center [264, 74] width 67 height 12
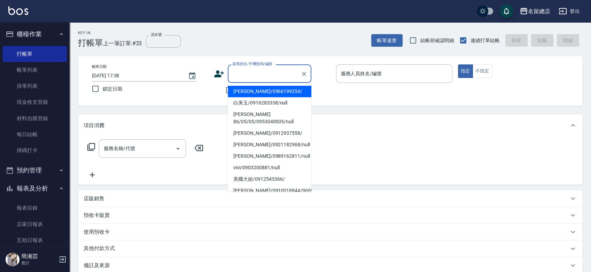
click at [208, 94] on div "帳單日期 [DATE] 17:38 鎖定日期" at bounding box center [150, 80] width 116 height 32
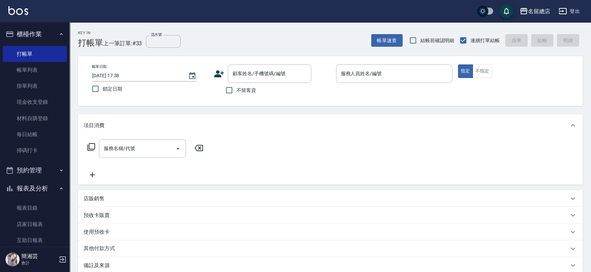
drag, startPoint x: 231, startPoint y: 88, endPoint x: 238, endPoint y: 88, distance: 7.3
click at [231, 88] on input "不留客資" at bounding box center [229, 90] width 15 height 15
checkbox input "true"
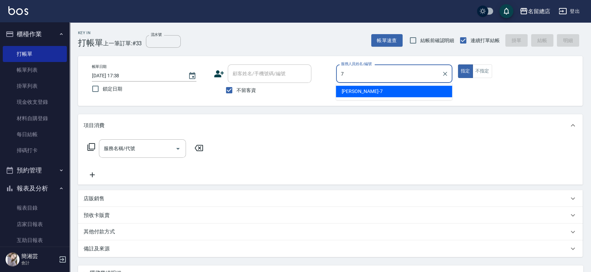
type input "Mick-7"
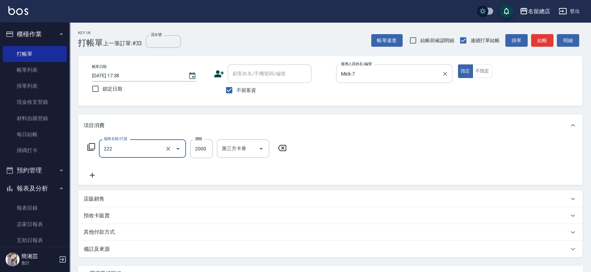
type input "燙髮2000以上(222)"
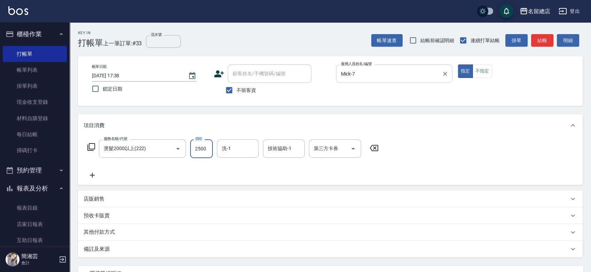
type input "2500"
type input "陳予歆-28"
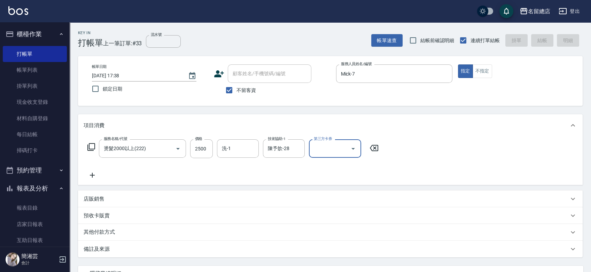
type input "[DATE] 17:39"
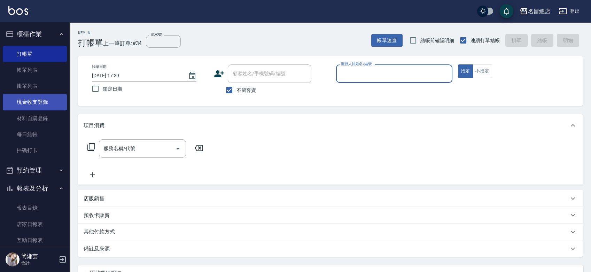
click at [50, 102] on link "現金收支登錄" at bounding box center [35, 102] width 64 height 16
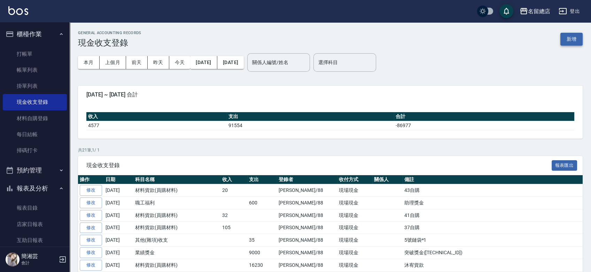
click at [573, 36] on button "新增" at bounding box center [571, 39] width 22 height 13
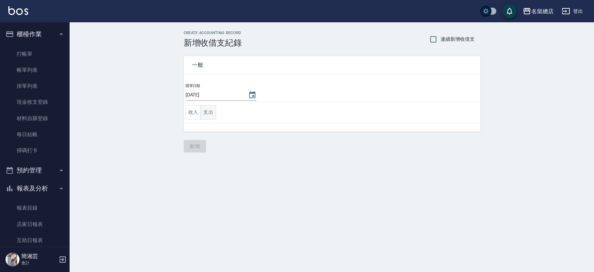
click at [211, 110] on button "支出" at bounding box center [209, 112] width 16 height 14
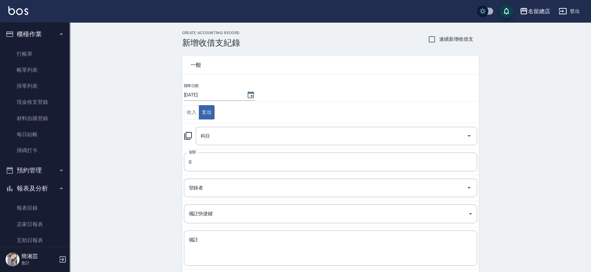
click at [215, 125] on td "科目 科目" at bounding box center [330, 136] width 297 height 26
click at [219, 131] on input "科目" at bounding box center [331, 136] width 265 height 12
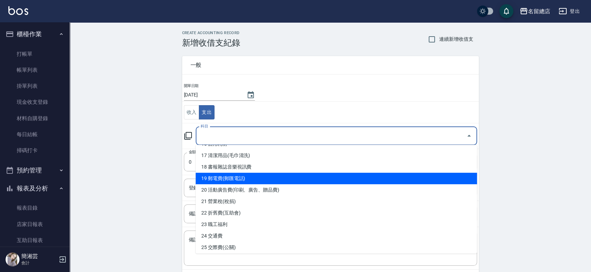
scroll to position [232, 0]
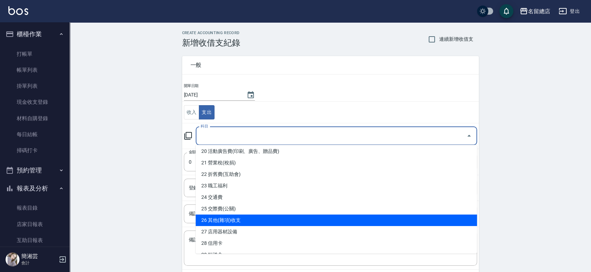
click at [244, 217] on li "26 其他(雜項)收支" at bounding box center [336, 219] width 281 height 11
type input "26 其他(雜項)收支"
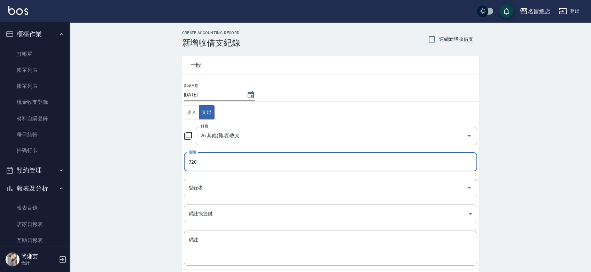
type input "720"
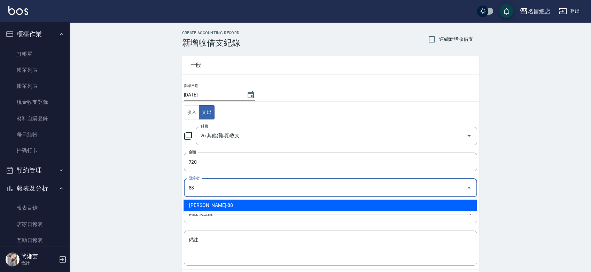
type input "[PERSON_NAME]-88"
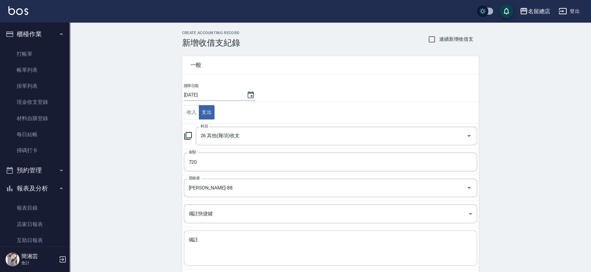
click at [225, 231] on div "x 備註" at bounding box center [330, 247] width 293 height 35
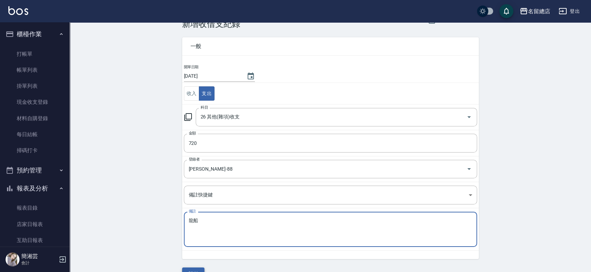
scroll to position [35, 0]
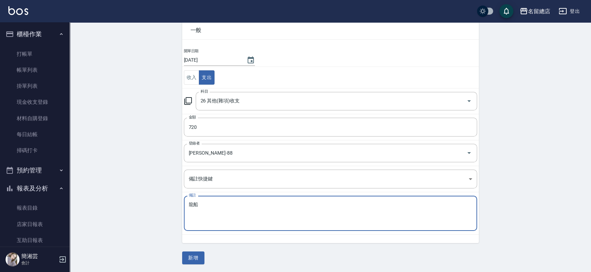
type textarea "龍船"
click at [205, 259] on div "一般 開單日期 [DATE] 收入 支出 科目 26 其他(雜項)收支 科目 金額 720 金額 登錄者 [PERSON_NAME]-88 登錄者 備註快捷鍵…" at bounding box center [330, 138] width 297 height 251
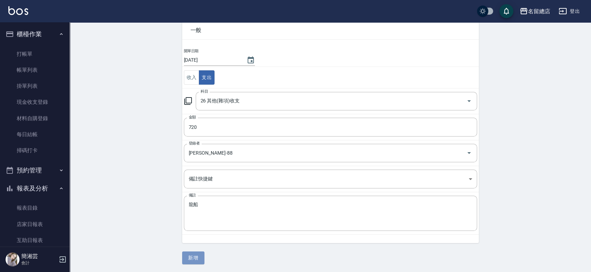
drag, startPoint x: 192, startPoint y: 256, endPoint x: 156, endPoint y: 217, distance: 53.5
click at [192, 256] on button "新增" at bounding box center [193, 257] width 22 height 13
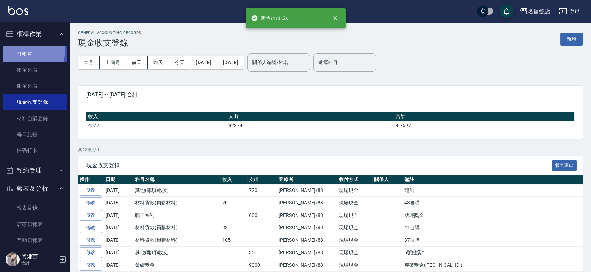
click at [17, 50] on link "打帳單" at bounding box center [35, 54] width 64 height 16
